Goal: Task Accomplishment & Management: Manage account settings

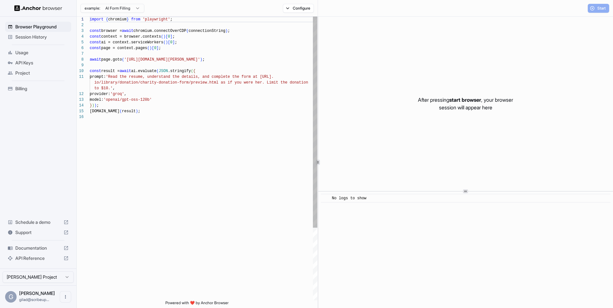
scroll to position [57, 0]
click at [599, 10] on span "Start" at bounding box center [601, 8] width 9 height 5
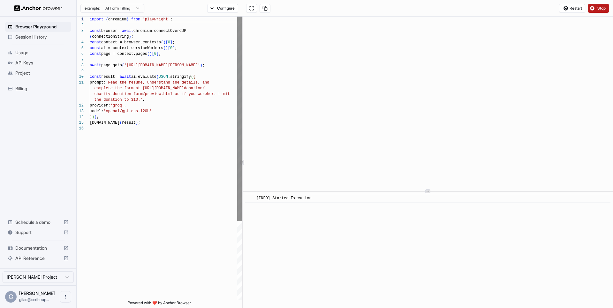
click at [241, 112] on div "1 2 3 4 5 6 7 8 9 10 11 12 13 14 15 16 import { chromium } from 'playwright' ; …" at bounding box center [345, 163] width 536 height 292
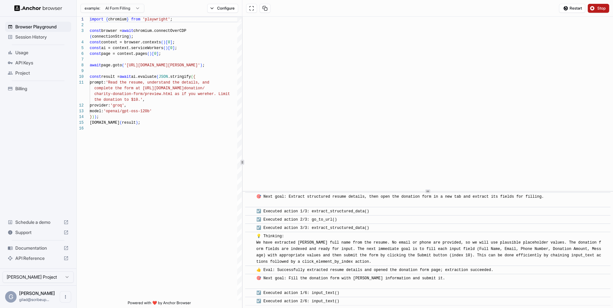
scroll to position [147, 0]
click at [604, 4] on button "Stop" at bounding box center [598, 8] width 21 height 9
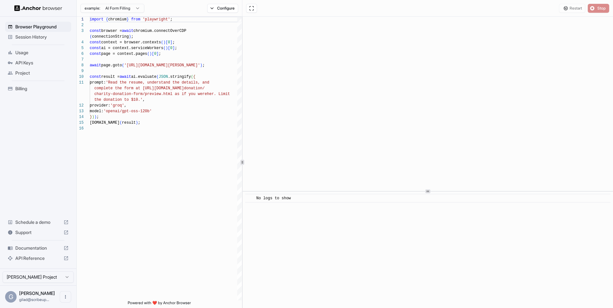
scroll to position [0, 0]
click at [33, 88] on span "Billing" at bounding box center [41, 89] width 53 height 6
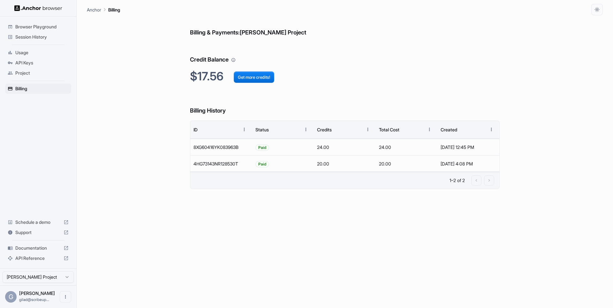
click at [34, 75] on span "Project" at bounding box center [41, 73] width 53 height 6
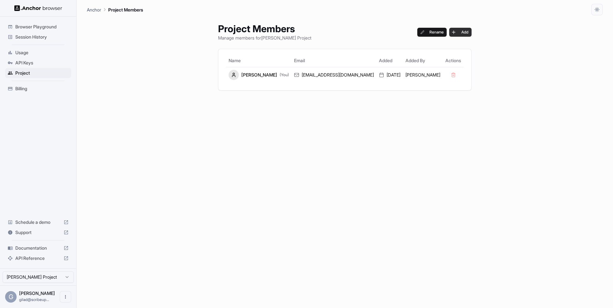
click at [449, 31] on button "Add" at bounding box center [460, 32] width 22 height 9
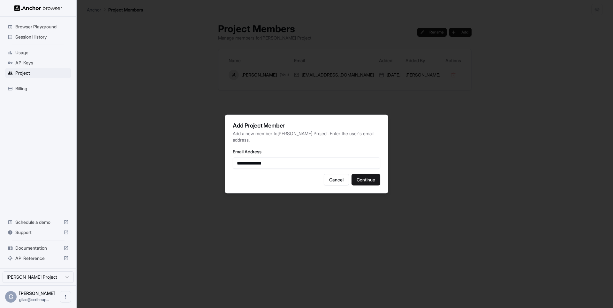
type input "**********"
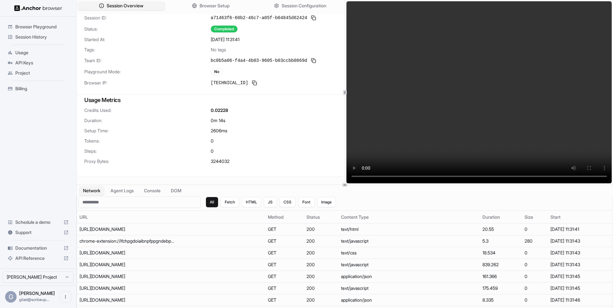
click at [478, 80] on video at bounding box center [479, 92] width 266 height 182
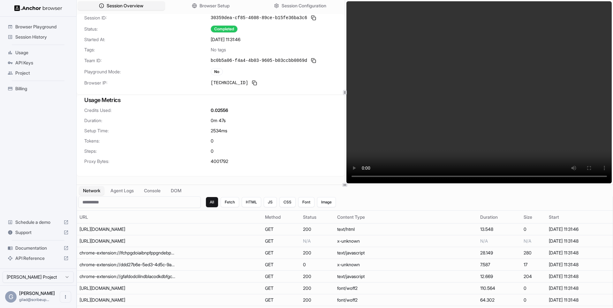
click at [488, 141] on video at bounding box center [479, 92] width 266 height 182
click at [452, 150] on video at bounding box center [479, 92] width 266 height 182
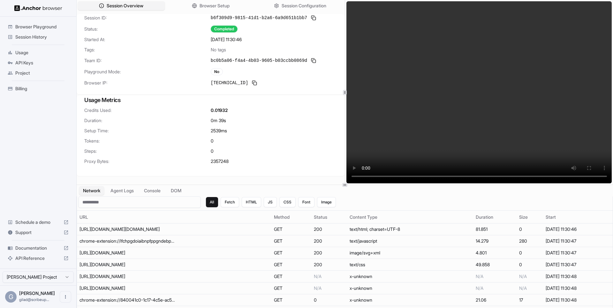
click at [401, 142] on video at bounding box center [479, 92] width 266 height 182
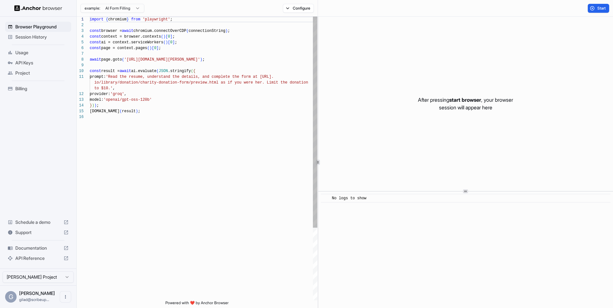
scroll to position [57, 0]
click at [42, 38] on span "Session History" at bounding box center [41, 37] width 53 height 6
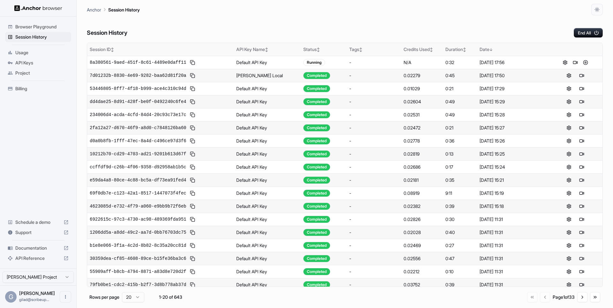
click at [531, 44] on th "Date ↓" at bounding box center [512, 49] width 71 height 13
click at [485, 46] on div "Date ↑" at bounding box center [512, 49] width 66 height 6
click at [50, 58] on div "API Keys" at bounding box center [38, 63] width 66 height 10
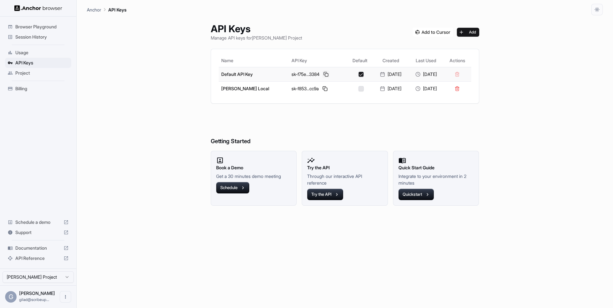
click at [322, 77] on button at bounding box center [326, 75] width 8 height 8
click at [48, 37] on span "Session History" at bounding box center [41, 37] width 53 height 6
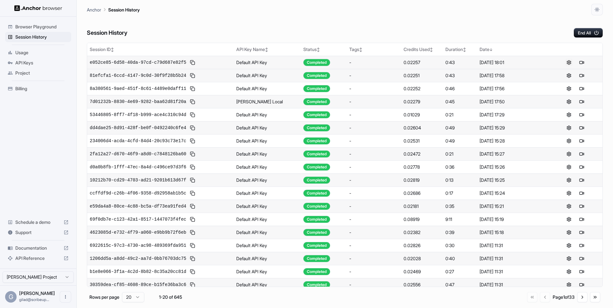
click at [569, 61] on button at bounding box center [569, 63] width 8 height 8
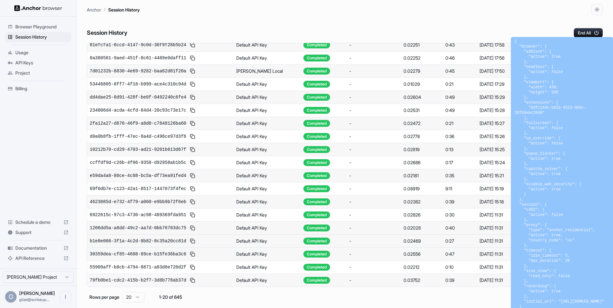
click at [457, 236] on td "0:27" at bounding box center [460, 241] width 34 height 13
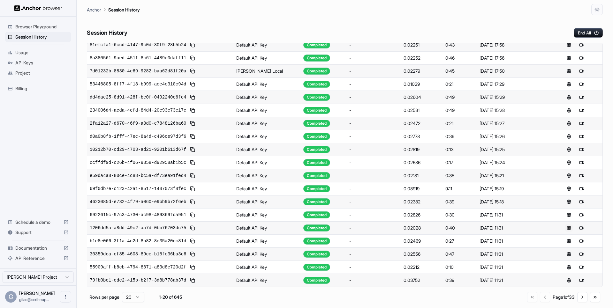
click at [569, 228] on button at bounding box center [569, 228] width 8 height 8
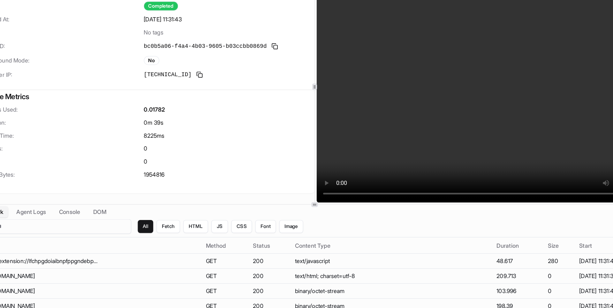
click at [482, 102] on video at bounding box center [479, 92] width 266 height 182
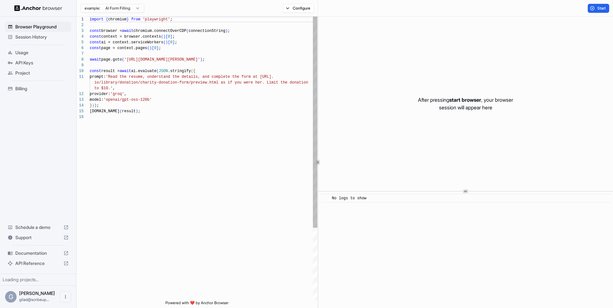
scroll to position [57, 0]
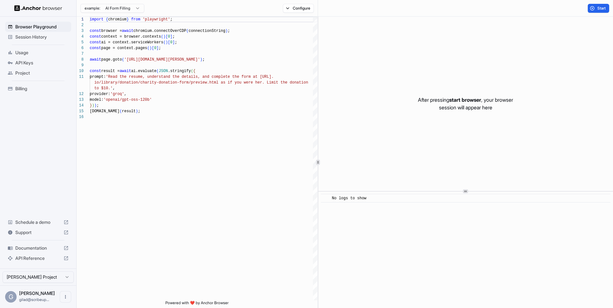
click at [46, 64] on span "API Keys" at bounding box center [41, 63] width 53 height 6
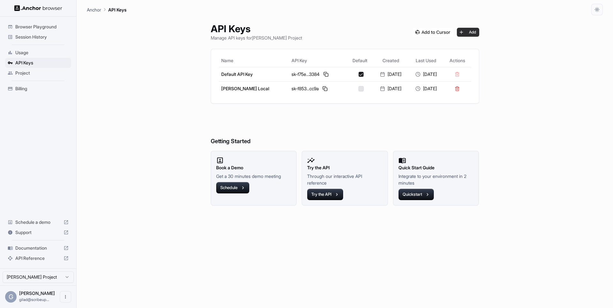
click at [474, 34] on button "Add" at bounding box center [468, 32] width 22 height 9
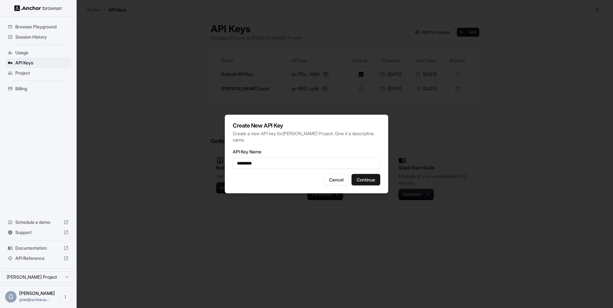
type input "*********"
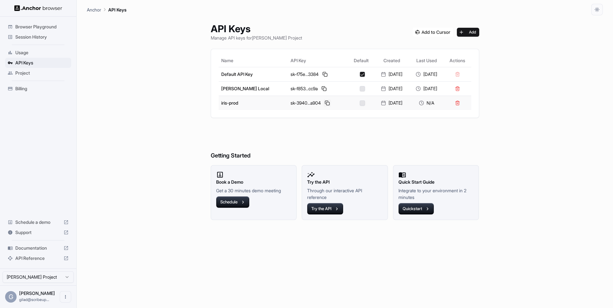
click at [323, 103] on button at bounding box center [327, 103] width 8 height 8
click at [473, 33] on button "Add" at bounding box center [468, 32] width 22 height 9
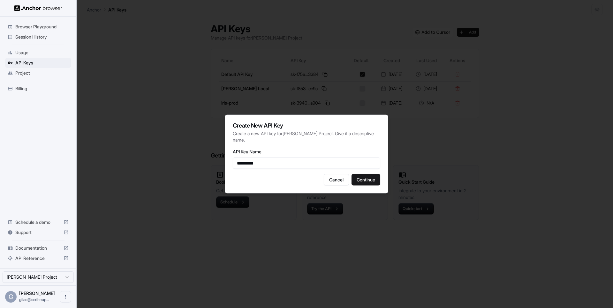
type input "**********"
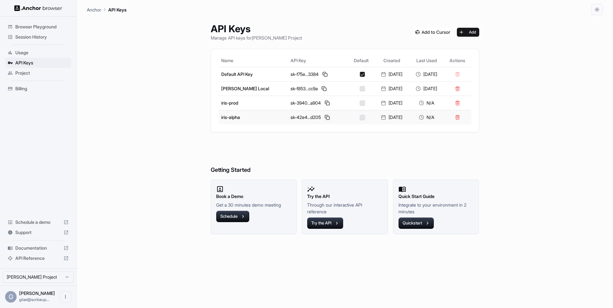
click at [323, 119] on button at bounding box center [327, 118] width 8 height 8
click at [36, 72] on span "Project" at bounding box center [41, 73] width 53 height 6
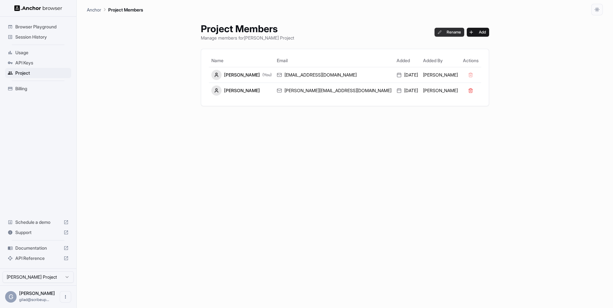
click at [434, 33] on button "Rename" at bounding box center [449, 32] width 30 height 9
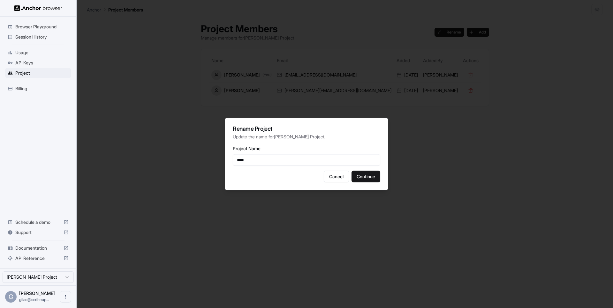
type input "****"
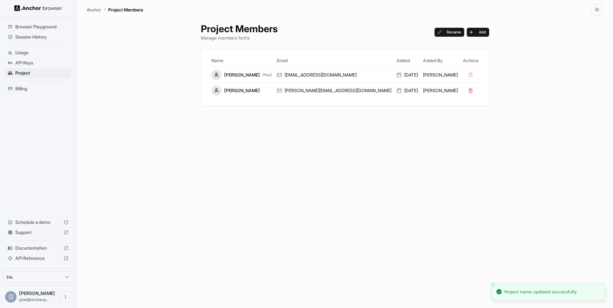
click at [94, 10] on p "Anchor" at bounding box center [94, 9] width 14 height 7
click at [30, 282] on html "Browser Playground Session History Usage API Keys Project Billing Schedule a de…" at bounding box center [306, 154] width 613 height 308
click at [38, 25] on span "Browser Playground" at bounding box center [41, 27] width 53 height 6
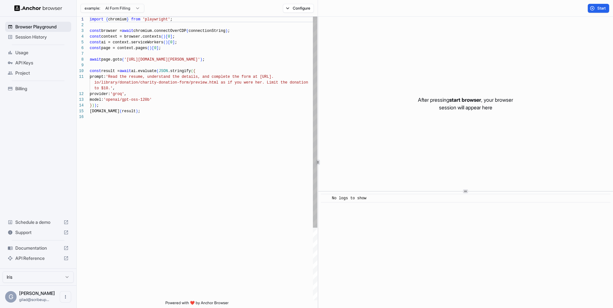
scroll to position [57, 0]
click at [41, 41] on div "Session History" at bounding box center [38, 37] width 66 height 10
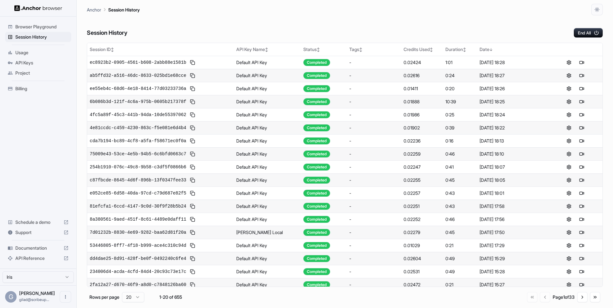
click at [35, 53] on span "Usage" at bounding box center [41, 52] width 53 height 6
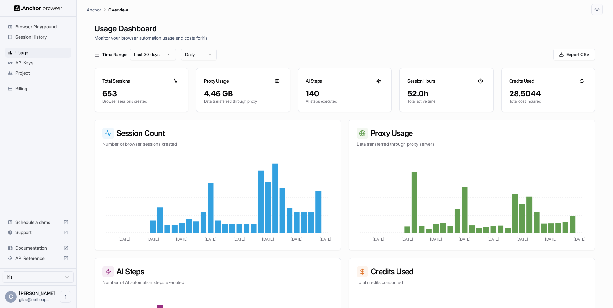
click at [47, 64] on span "API Keys" at bounding box center [41, 63] width 53 height 6
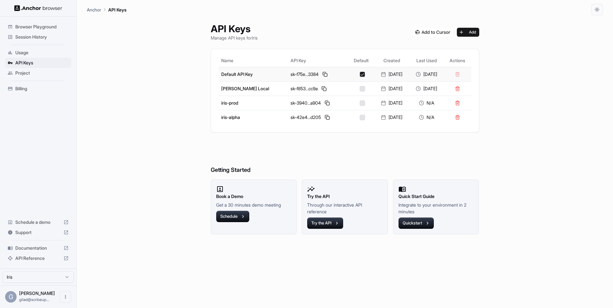
click at [239, 74] on td "Default API Key" at bounding box center [254, 74] width 70 height 14
click at [154, 50] on div "API Keys Manage API keys for Iris Add Name API Key Default Created Last Used Ac…" at bounding box center [345, 161] width 516 height 293
click at [48, 38] on span "Session History" at bounding box center [41, 37] width 53 height 6
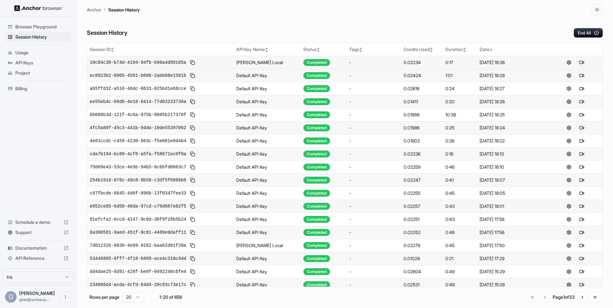
click at [584, 64] on button at bounding box center [582, 63] width 8 height 8
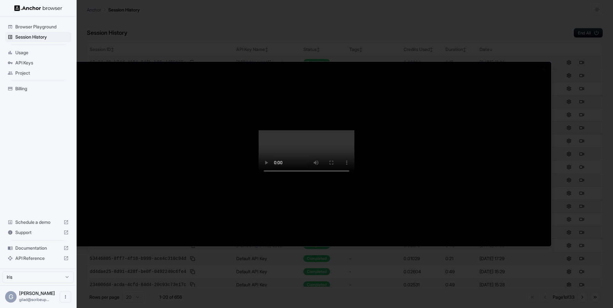
click at [582, 64] on div at bounding box center [306, 154] width 613 height 308
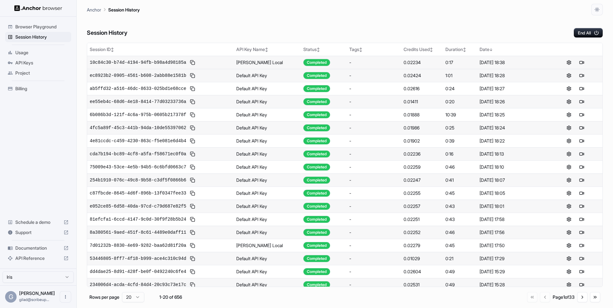
click at [582, 64] on button at bounding box center [582, 63] width 8 height 8
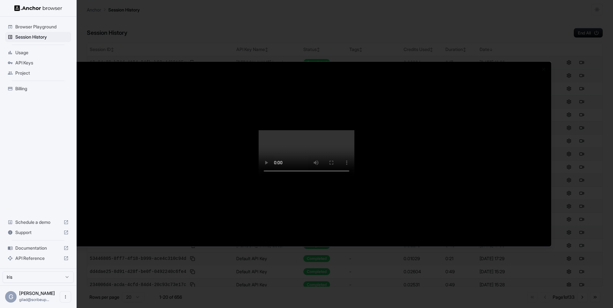
click at [582, 64] on div at bounding box center [306, 154] width 613 height 308
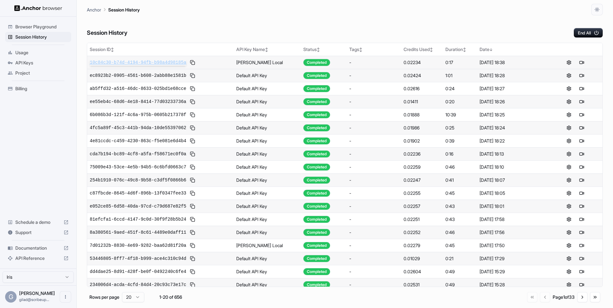
click at [168, 59] on span "10c84c30-b74d-4194-94fb-b98a4d98185a" at bounding box center [138, 62] width 96 height 6
click at [579, 103] on button at bounding box center [582, 102] width 8 height 8
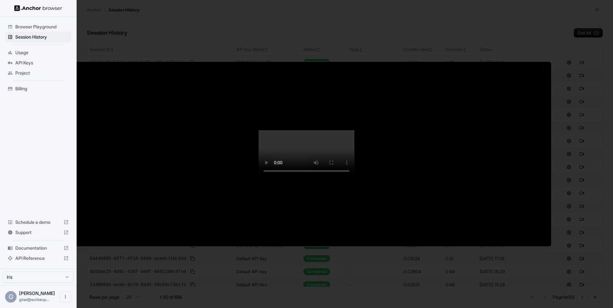
click at [568, 100] on div at bounding box center [306, 154] width 613 height 308
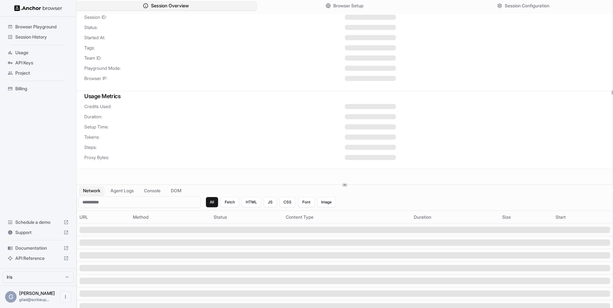
click at [205, 3] on button "Session Overview" at bounding box center [165, 5] width 181 height 9
click at [374, 8] on button "Browser Setup" at bounding box center [344, 5] width 181 height 9
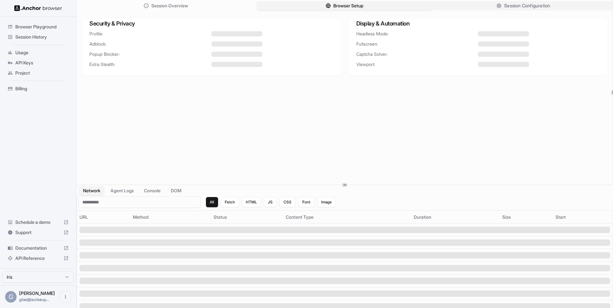
click at [498, 6] on circle "button" at bounding box center [498, 5] width 1 height 1
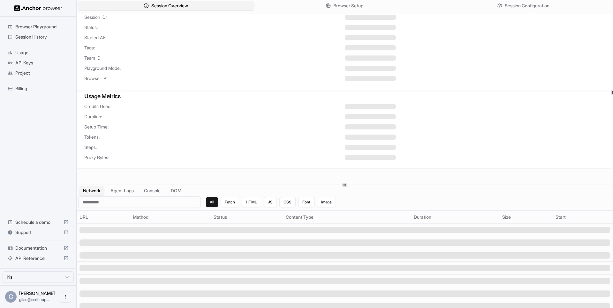
click at [45, 54] on span "Usage" at bounding box center [41, 52] width 53 height 6
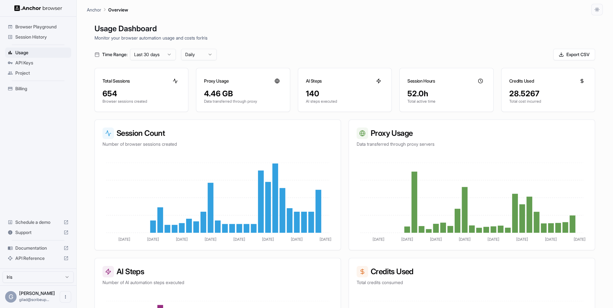
click at [196, 53] on html "Browser Playground Session History Usage API Keys Project Billing Schedule a de…" at bounding box center [306, 154] width 613 height 308
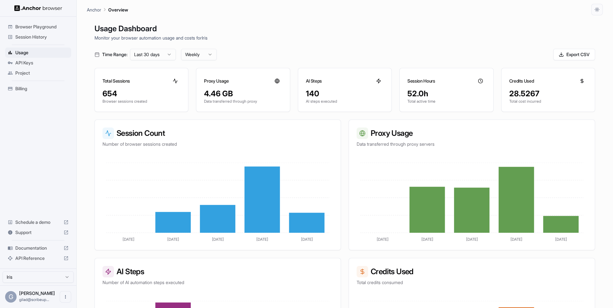
click at [30, 91] on span "Billing" at bounding box center [41, 89] width 53 height 6
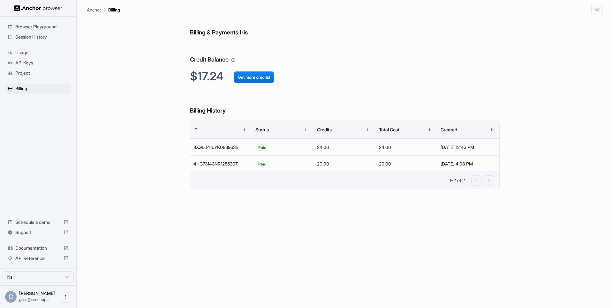
click at [36, 70] on span "Project" at bounding box center [41, 73] width 53 height 6
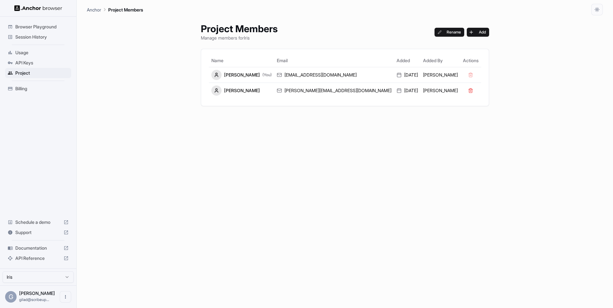
click at [47, 38] on span "Session History" at bounding box center [41, 37] width 53 height 6
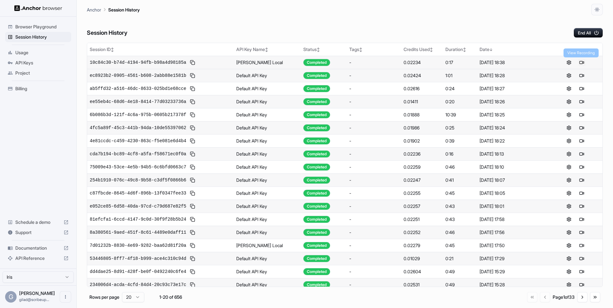
click at [578, 65] on button at bounding box center [582, 63] width 8 height 8
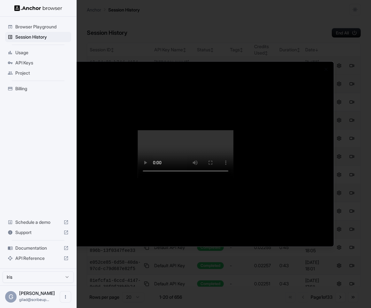
click at [345, 57] on div at bounding box center [185, 154] width 371 height 308
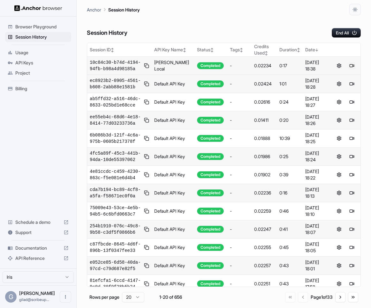
click at [349, 67] on button at bounding box center [352, 66] width 8 height 8
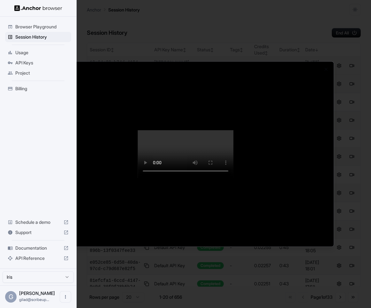
click at [335, 118] on div at bounding box center [185, 154] width 371 height 308
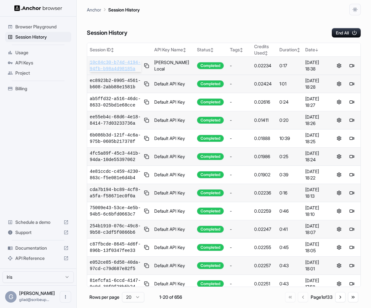
click at [117, 66] on span "10c84c30-b74d-4194-94fb-b98a4d98185a" at bounding box center [116, 65] width 52 height 13
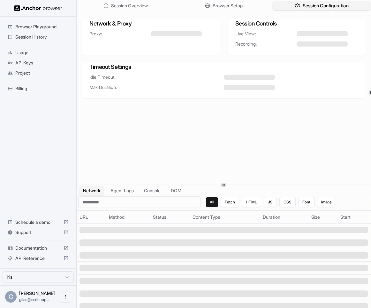
click at [313, 5] on span "Session Configuration" at bounding box center [326, 6] width 46 height 7
click at [41, 280] on html "Browser Playground Session History Usage API Keys Project Billing Schedule a de…" at bounding box center [185, 154] width 371 height 308
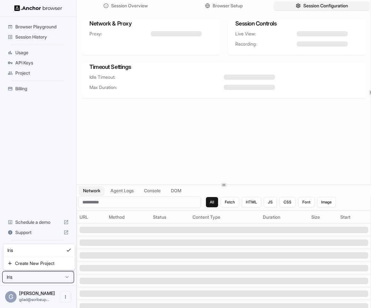
click at [41, 280] on html "Browser Playground Session History Usage API Keys Project Billing Schedule a de…" at bounding box center [185, 154] width 371 height 308
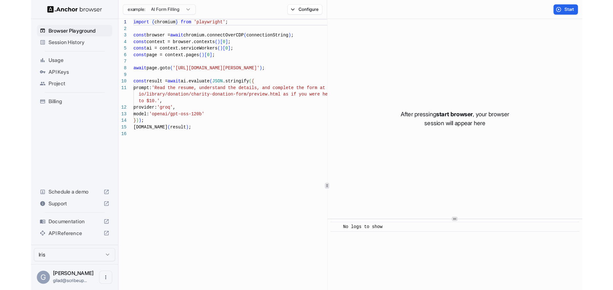
scroll to position [57, 0]
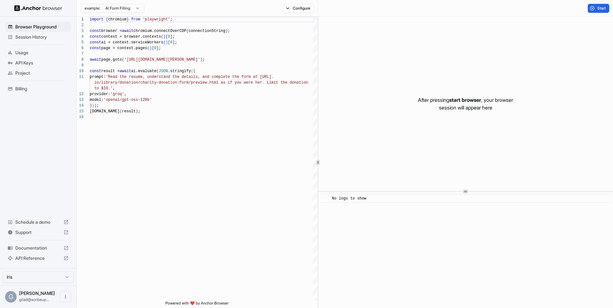
click at [41, 73] on span "Project" at bounding box center [41, 73] width 53 height 6
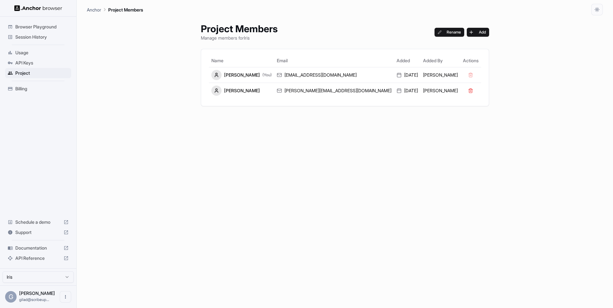
click at [40, 87] on span "Billing" at bounding box center [41, 89] width 53 height 6
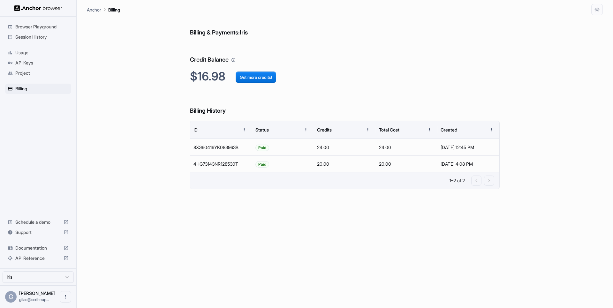
click at [52, 38] on span "Session History" at bounding box center [41, 37] width 53 height 6
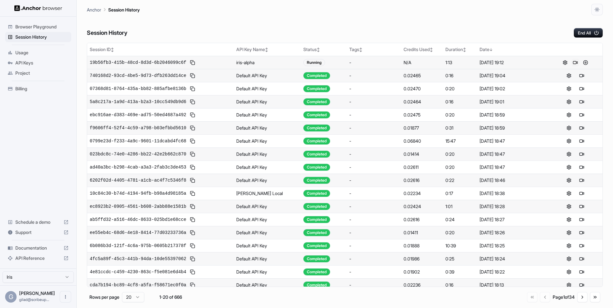
click at [576, 61] on button at bounding box center [575, 63] width 8 height 8
